Goal: Check status

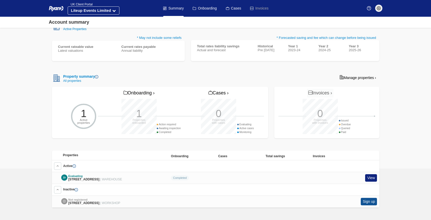
scroll to position [93, 0]
click at [371, 175] on link "View" at bounding box center [371, 177] width 12 height 7
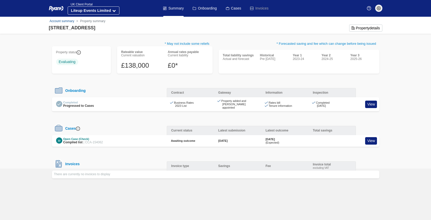
click at [80, 52] on img at bounding box center [79, 52] width 4 height 4
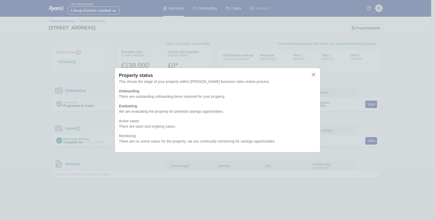
click at [92, 56] on div "Property status This shows the stage of your property within [PERSON_NAME] busi…" at bounding box center [217, 110] width 435 height 220
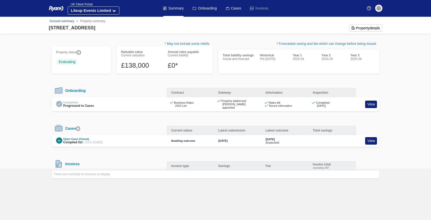
drag, startPoint x: 59, startPoint y: 139, endPoint x: 65, endPoint y: 137, distance: 6.1
click at [59, 139] on div at bounding box center [59, 140] width 6 height 6
click at [74, 137] on div "Open Case (Check) Compiled list | CCA-154062" at bounding box center [82, 140] width 41 height 7
click at [75, 137] on div "Open Case (Check)" at bounding box center [83, 138] width 40 height 3
click at [372, 138] on link "View" at bounding box center [371, 140] width 12 height 7
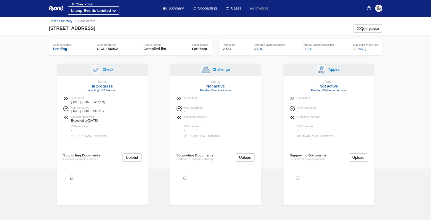
scroll to position [6, 0]
